Goal: Task Accomplishment & Management: Use online tool/utility

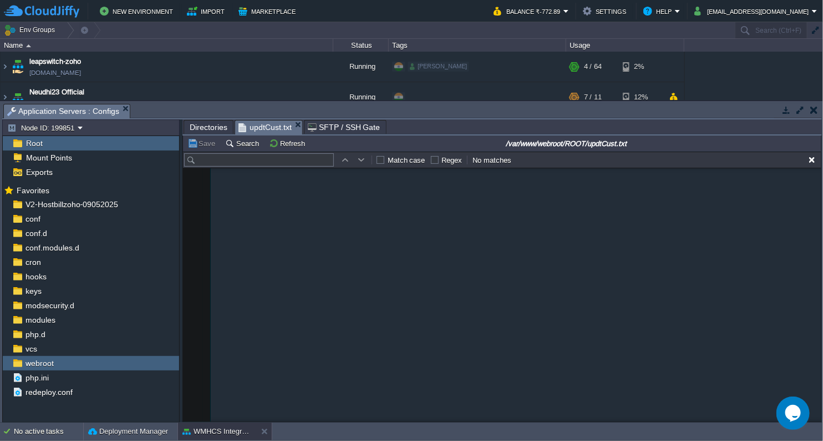
scroll to position [4216, 0]
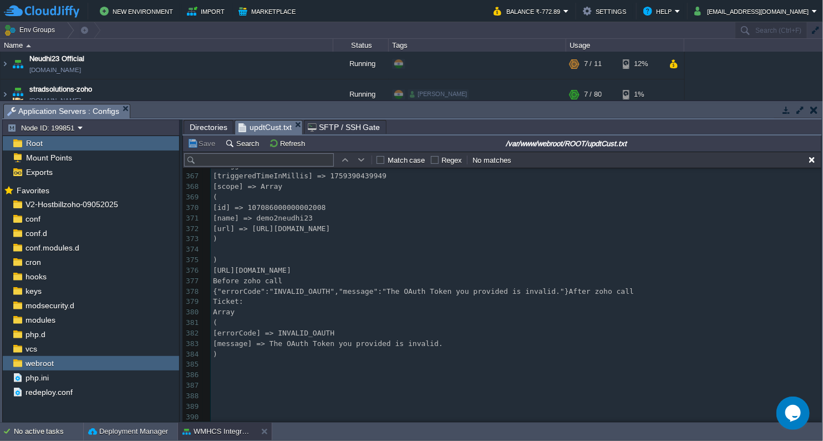
click at [214, 126] on span "Directories" at bounding box center [209, 126] width 38 height 13
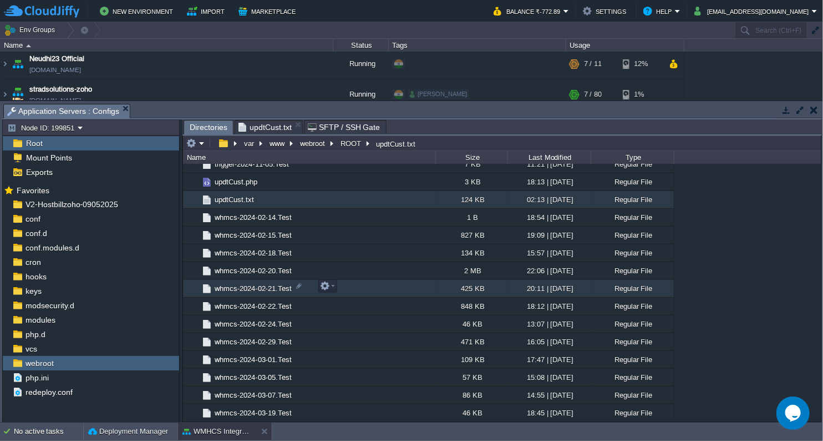
scroll to position [2157, 0]
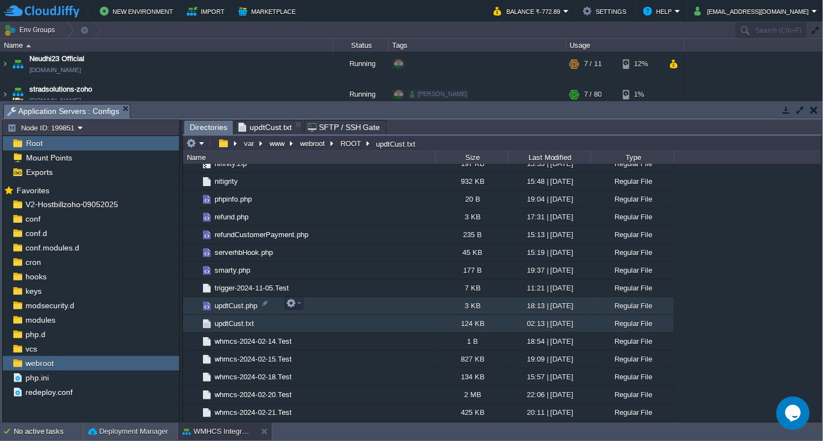
click at [236, 303] on span "updtCust.php" at bounding box center [236, 305] width 46 height 9
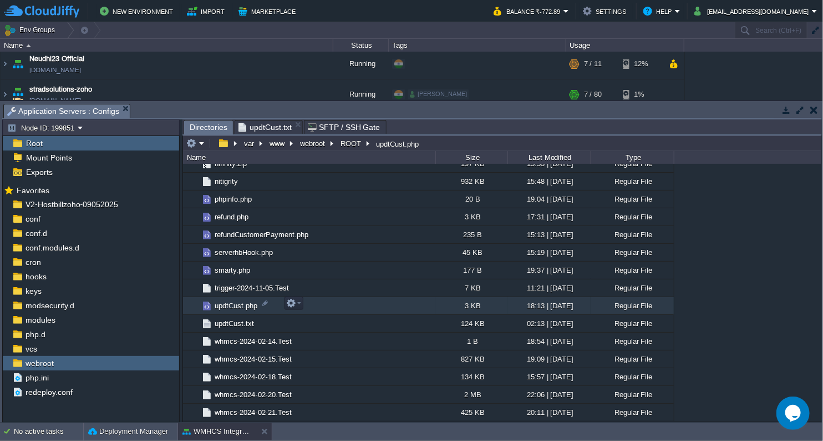
click at [236, 303] on span "updtCust.php" at bounding box center [236, 305] width 46 height 9
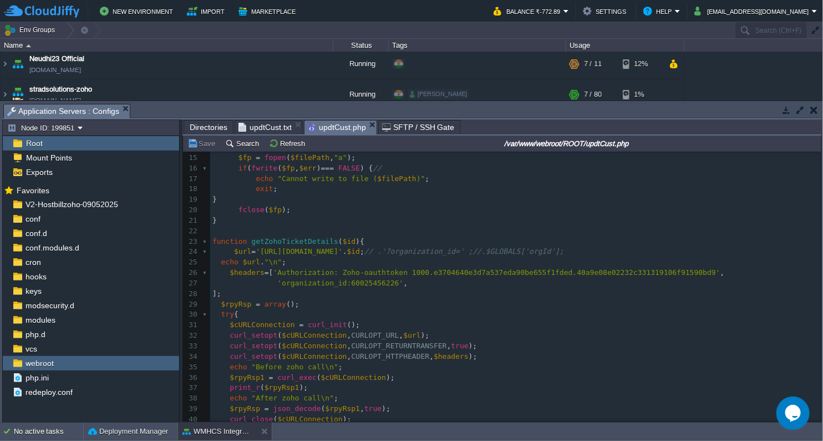
scroll to position [184, 0]
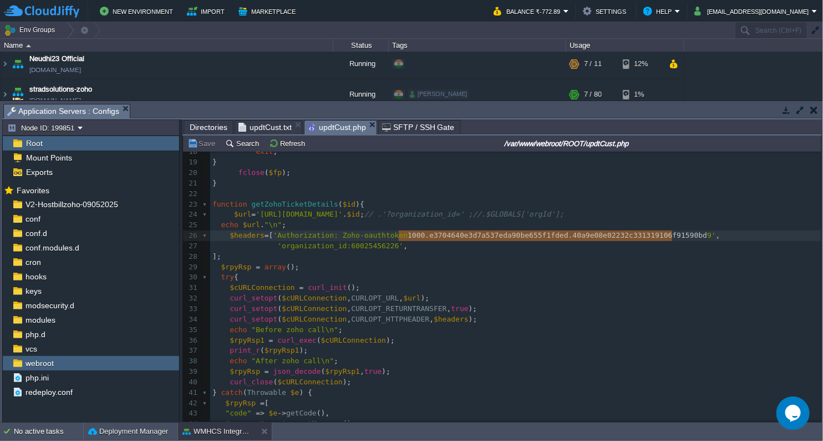
type textarea "1000.e3704640e3d7a537eda90be655f1fded.40a9e08e02232c331319106f91590bd9"
drag, startPoint x: 399, startPoint y: 234, endPoint x: 674, endPoint y: 234, distance: 274.6
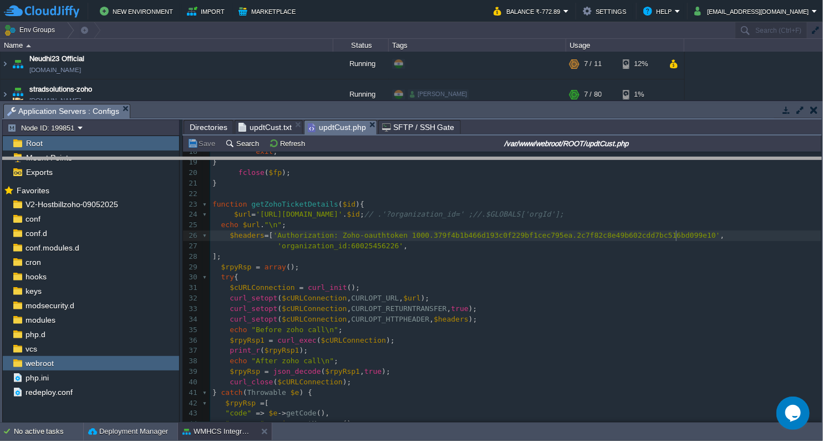
drag, startPoint x: 280, startPoint y: 104, endPoint x: 293, endPoint y: 180, distance: 77.3
click at [293, 180] on body "New Environment Import Marketplace Bonus ₹0.00 Upgrade Account Balance ₹-772.89…" at bounding box center [411, 220] width 823 height 441
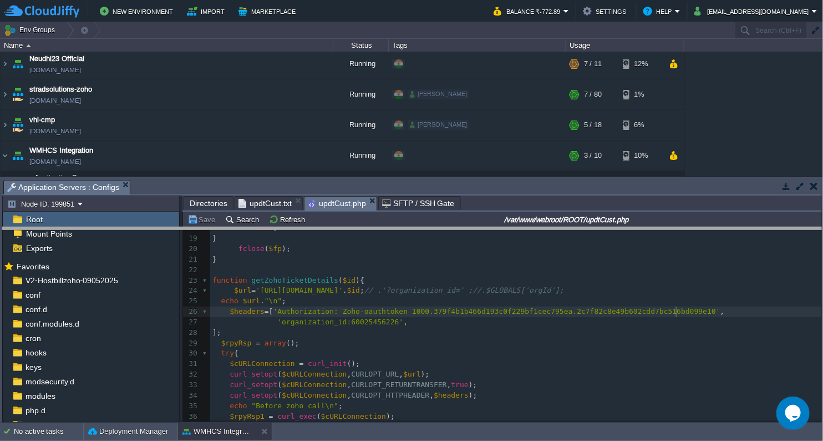
drag, startPoint x: 274, startPoint y: 180, endPoint x: 277, endPoint y: 227, distance: 47.9
click at [277, 227] on body "New Environment Import Marketplace Bonus ₹0.00 Upgrade Account Balance ₹-772.89…" at bounding box center [411, 220] width 823 height 441
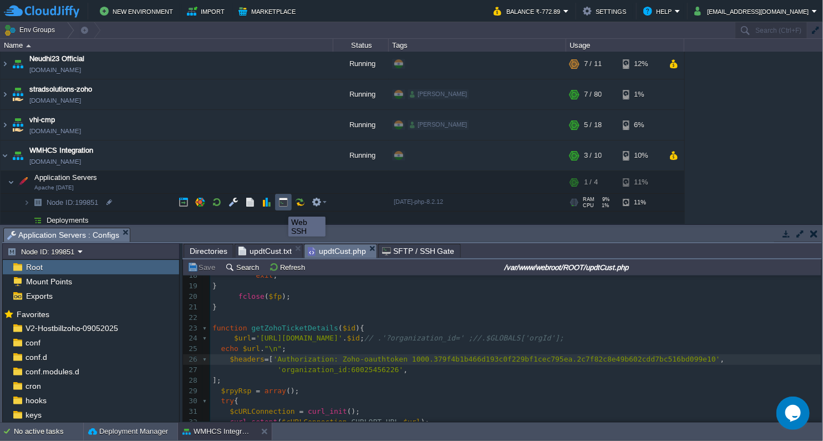
click at [280, 206] on button "button" at bounding box center [284, 202] width 10 height 10
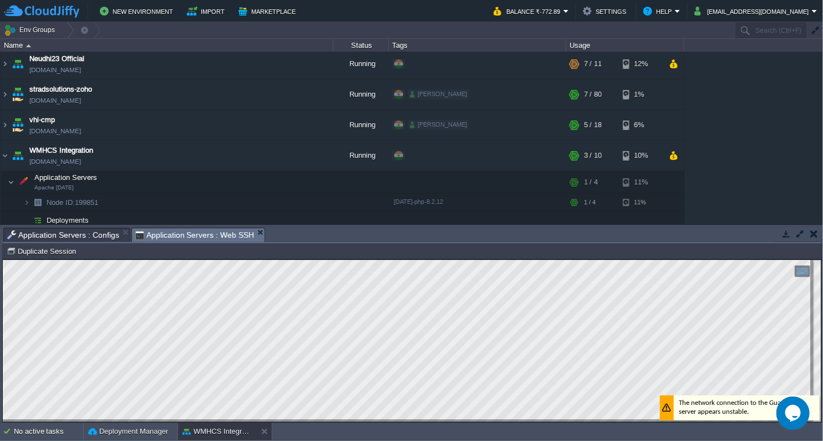
scroll to position [0, 0]
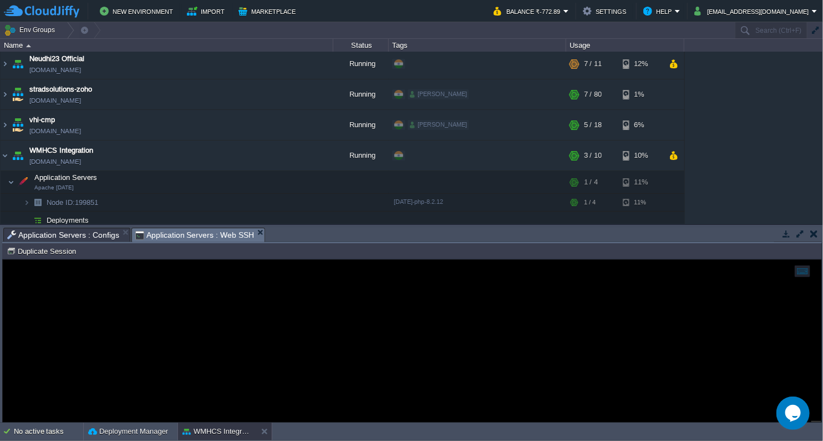
click at [93, 235] on span "Application Servers : Configs" at bounding box center [63, 234] width 112 height 13
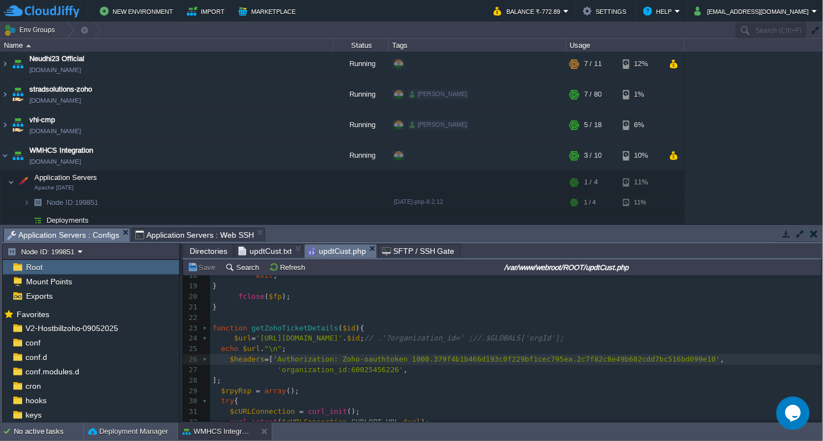
click at [271, 254] on span "updtCust.txt" at bounding box center [265, 250] width 53 height 13
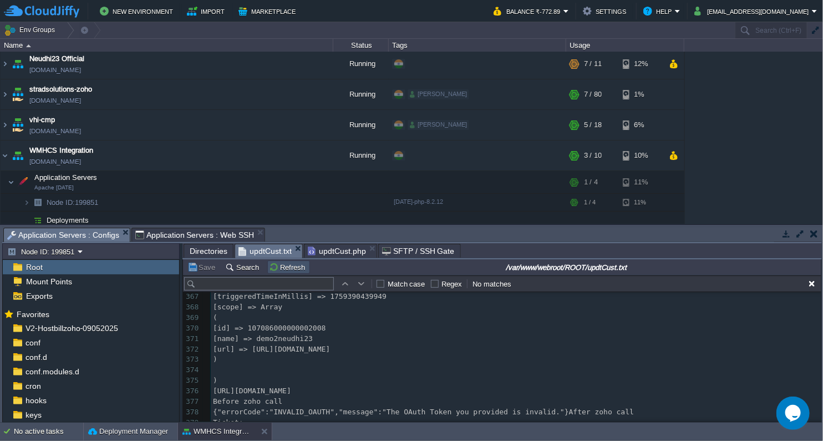
click at [281, 266] on button "Refresh" at bounding box center [288, 267] width 39 height 10
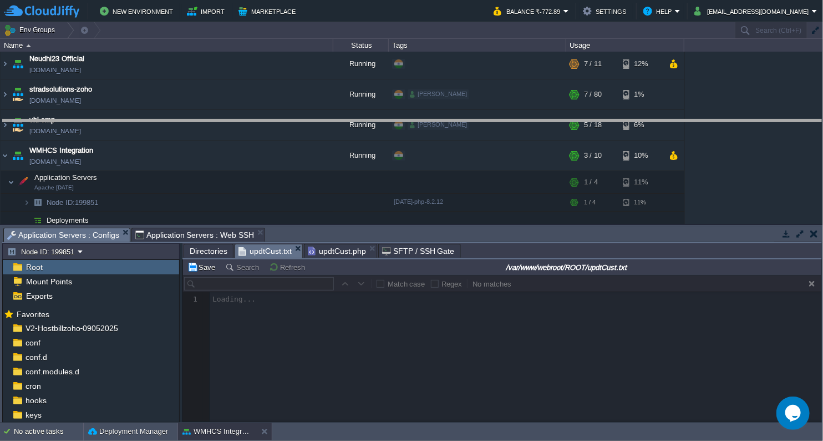
drag, startPoint x: 355, startPoint y: 230, endPoint x: 377, endPoint y: 104, distance: 127.8
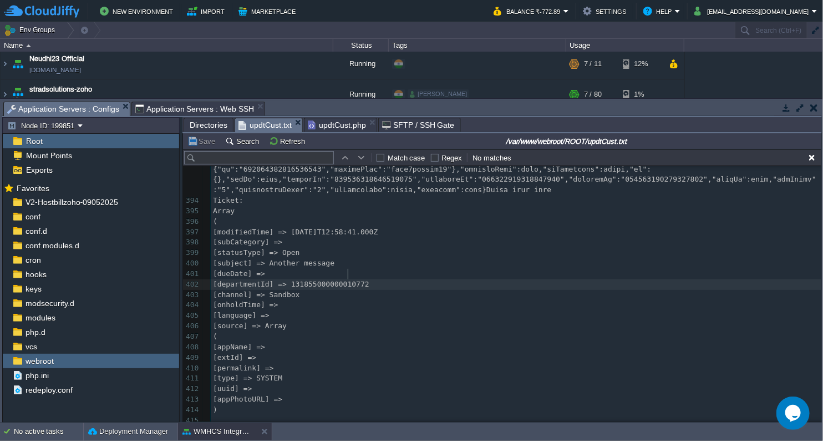
click at [349, 273] on div "492 ​ 377 Before zoho call 378 {"errorCode":"INVALID_OAUTH","message":"The OAut…" at bounding box center [516, 200] width 611 height 659
type textarea "131855000000010772"
click at [338, 120] on span "updtCust.php" at bounding box center [337, 124] width 58 height 13
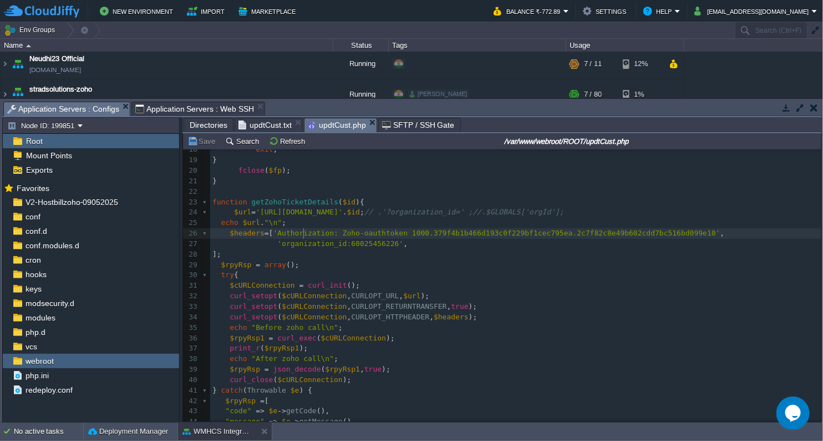
click at [302, 233] on span "'Authorization: Zoho-oauthtoken 1000.379f4b1b466d193c0f229bf1cec795ea.2c7f82c8e…" at bounding box center [497, 233] width 447 height 8
type textarea "Authorization"
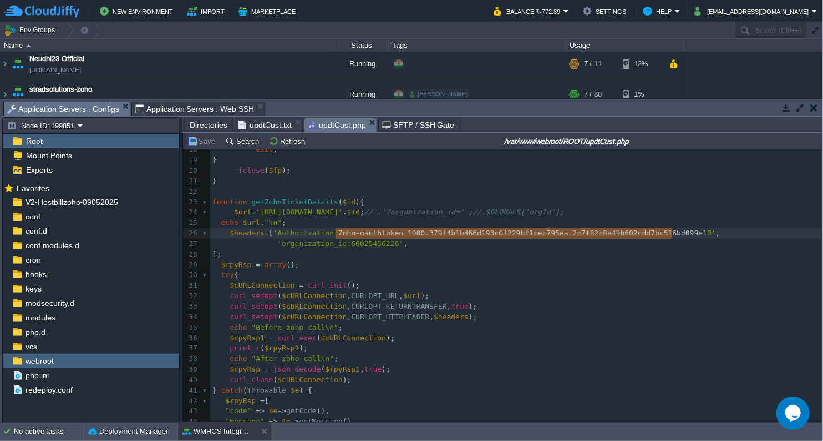
type textarea "Zoho-oauthtoken 1000.379f4b1b466d193c0f229bf1cec795ea.2c7f82c8e49b602cdd7bc516b…"
drag, startPoint x: 336, startPoint y: 233, endPoint x: 676, endPoint y: 235, distance: 340.1
click at [312, 243] on div "xxxxxxxxxx 1 <?php 2 function shutdown (){ 3 echo "\n" ; 4 flushStdOut (); // f…" at bounding box center [515, 244] width 611 height 554
type textarea "organization_id"
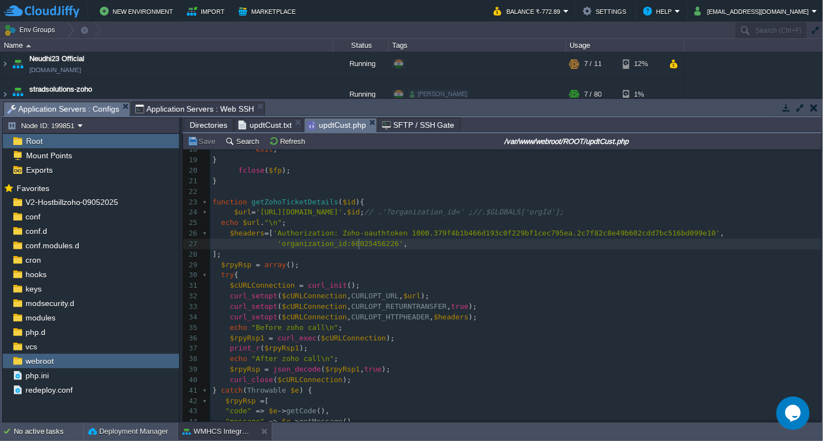
type textarea "60025456226"
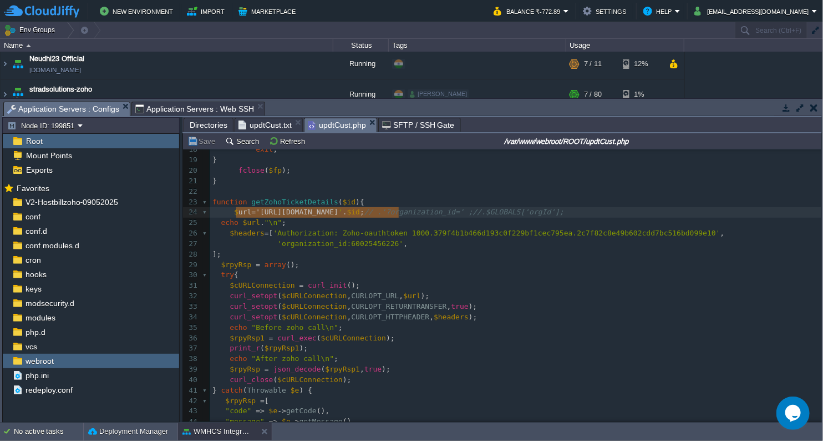
type textarea "url='[URL][DOMAIN_NAME]"
drag, startPoint x: 236, startPoint y: 212, endPoint x: 395, endPoint y: 215, distance: 159.2
